Goal: Complete application form: Complete application form

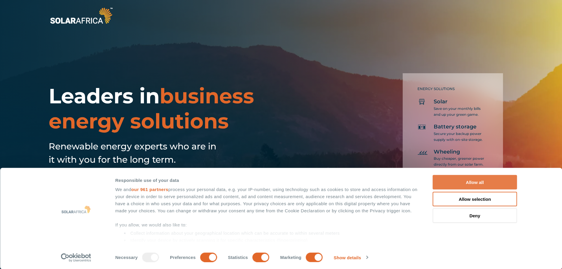
click at [469, 183] on button "Allow all" at bounding box center [475, 182] width 84 height 14
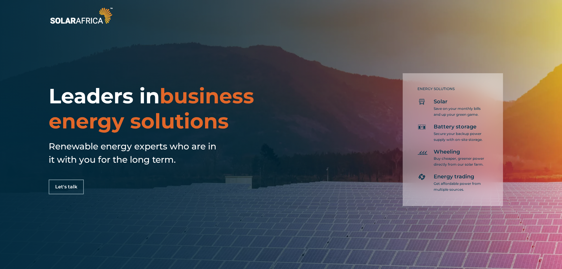
click at [277, 150] on div "Leaders in business energy solutions Renewable energy experts who are in it wit…" at bounding box center [188, 138] width 279 height 111
click at [72, 187] on span "Let's talk" at bounding box center [66, 186] width 22 height 5
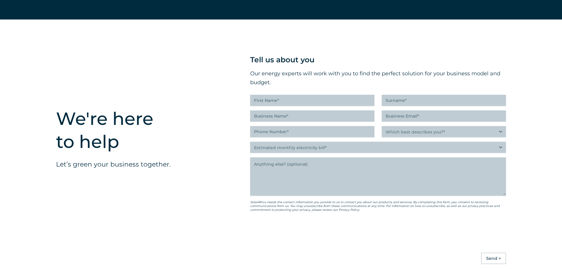
scroll to position [1479, 0]
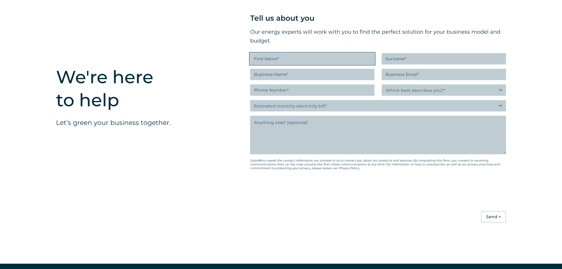
click at [302, 63] on input "First Name (Required)" at bounding box center [312, 58] width 124 height 11
type input "Thanduxolo"
type input "Sontshaka"
type input "Magwala adminstrative area"
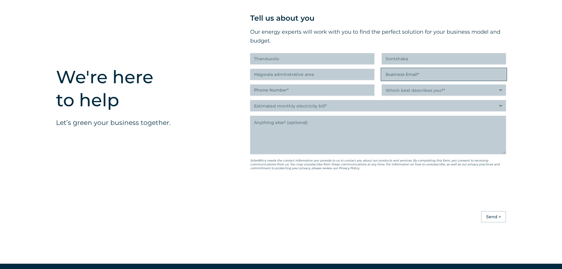
type input "thandsontsha@gmail.com"
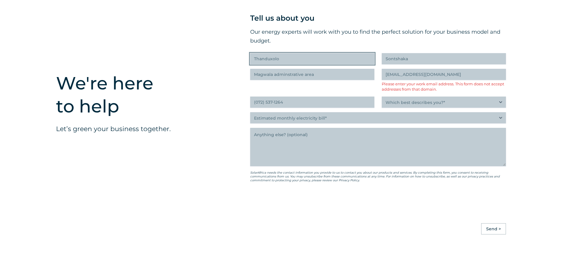
scroll to position [1486, 0]
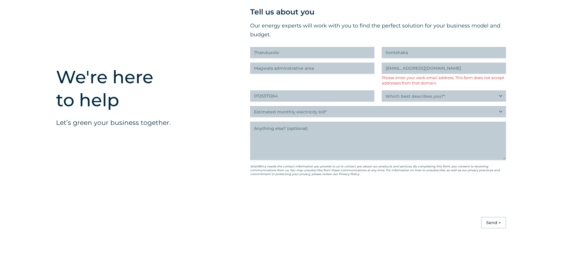
type input "(072) 537-1264"
click at [442, 74] on input "thandsontsha@gmail.com" at bounding box center [444, 68] width 124 height 11
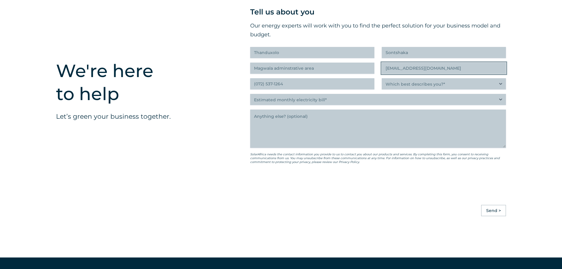
scroll to position [1479, 0]
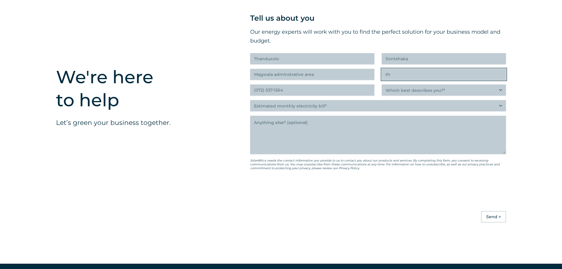
type input "t"
type input "s"
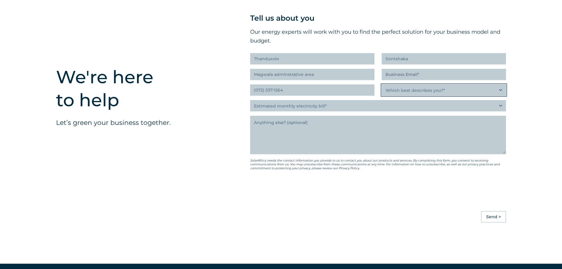
click at [501, 95] on select "Which best describes you?* Researching and identifying the best energy solution…" at bounding box center [444, 89] width 124 height 11
